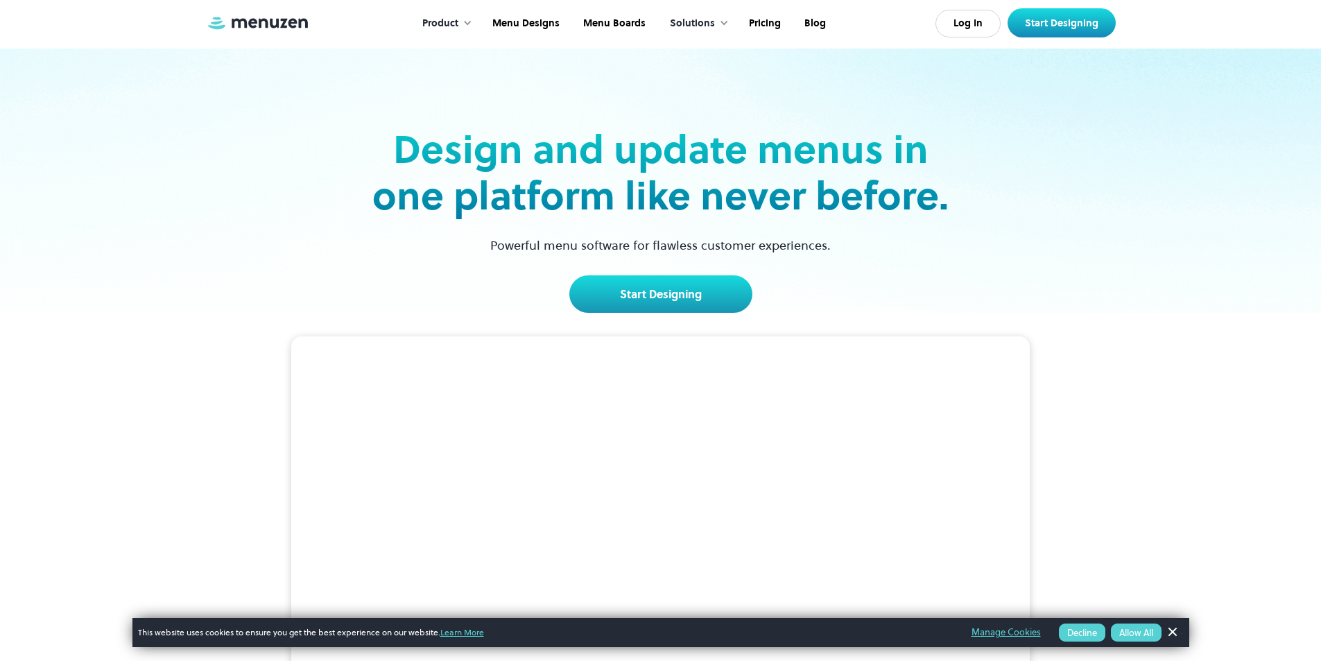
click at [691, 288] on link "Start Designing" at bounding box center [660, 293] width 183 height 37
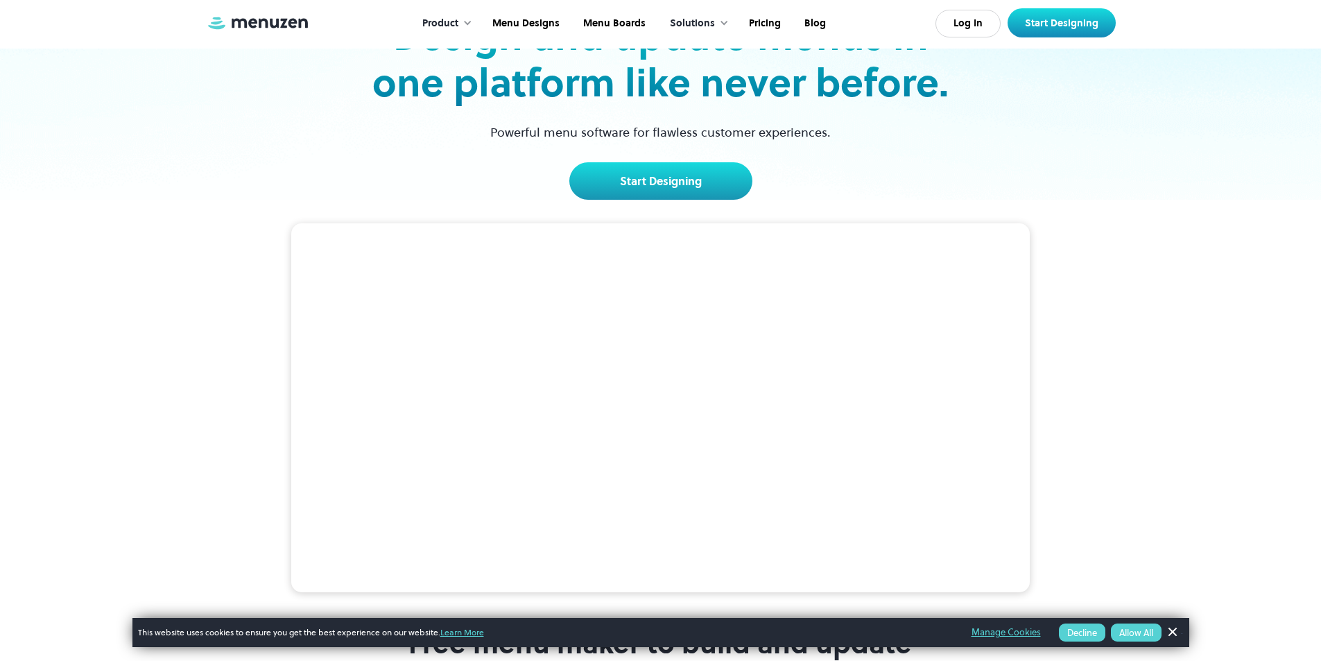
scroll to position [277, 0]
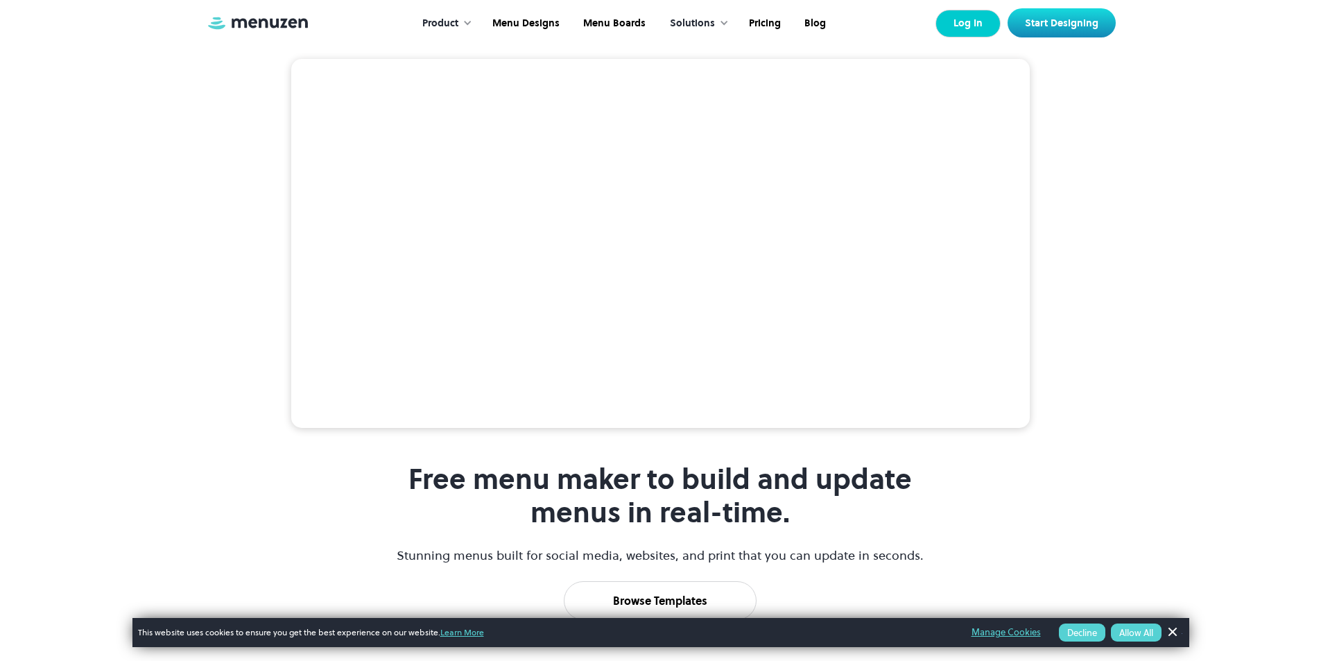
click at [963, 31] on link "Log In" at bounding box center [967, 24] width 65 height 28
click at [1055, 16] on link "Start Designing" at bounding box center [1062, 22] width 108 height 29
